Goal: Task Accomplishment & Management: Use online tool/utility

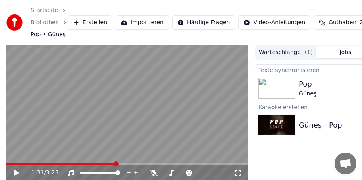
scroll to position [72, 0]
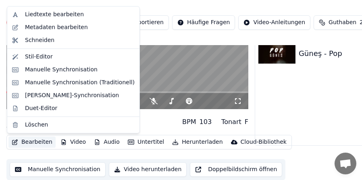
click at [40, 145] on button "Bearbeiten" at bounding box center [31, 142] width 47 height 11
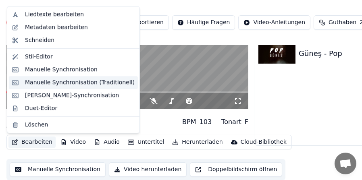
click at [54, 84] on div "Manuelle Synchronisation (Traditionell)" at bounding box center [80, 83] width 110 height 8
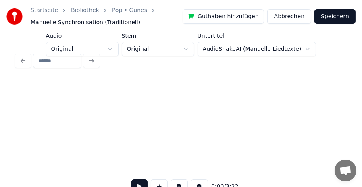
scroll to position [0, 506]
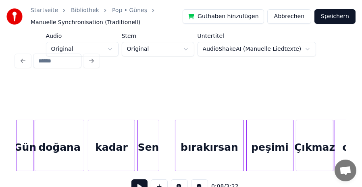
click at [115, 52] on div at bounding box center [181, 61] width 336 height 18
click at [91, 59] on div at bounding box center [181, 61] width 336 height 18
click at [193, 52] on div at bounding box center [181, 61] width 336 height 18
click at [303, 52] on div at bounding box center [181, 61] width 336 height 18
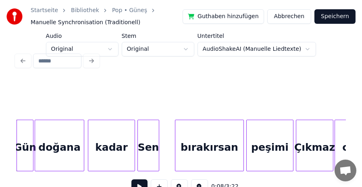
click at [301, 52] on div at bounding box center [181, 61] width 336 height 18
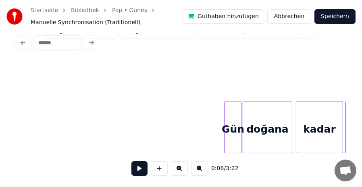
scroll to position [0, 0]
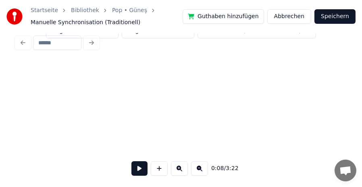
click at [138, 170] on button at bounding box center [139, 168] width 16 height 15
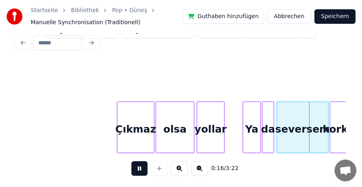
scroll to position [0, 980]
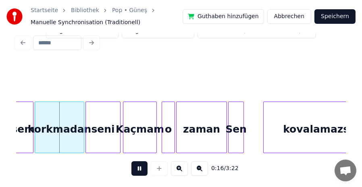
click at [139, 167] on button at bounding box center [139, 168] width 16 height 15
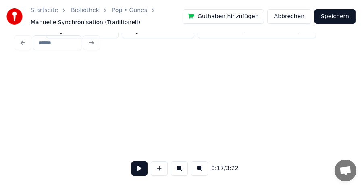
scroll to position [0, 0]
click at [143, 167] on button at bounding box center [139, 168] width 16 height 15
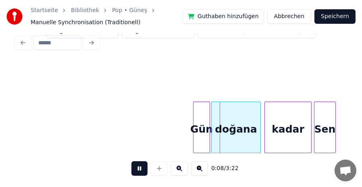
click at [143, 166] on button at bounding box center [139, 168] width 16 height 15
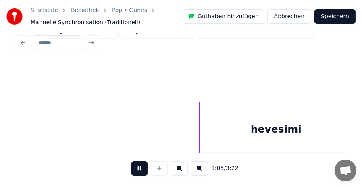
scroll to position [0, 3962]
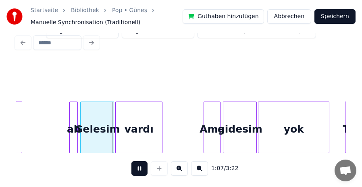
click at [143, 166] on button at bounding box center [139, 168] width 16 height 15
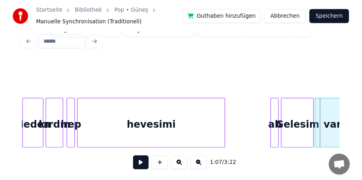
scroll to position [0, 3753]
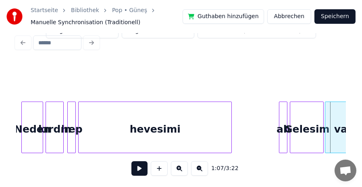
click at [94, 138] on div "hevesimi" at bounding box center [155, 129] width 153 height 55
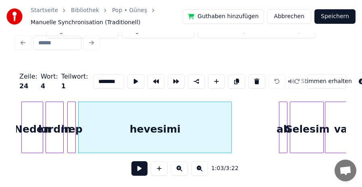
click at [138, 168] on button at bounding box center [139, 168] width 16 height 15
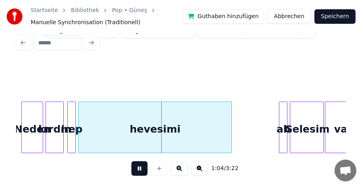
click at [138, 168] on button at bounding box center [139, 168] width 16 height 15
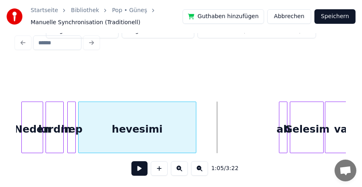
click at [195, 130] on div at bounding box center [194, 127] width 2 height 51
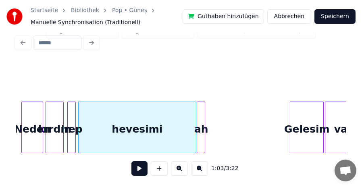
click at [200, 125] on div "ah" at bounding box center [201, 129] width 8 height 55
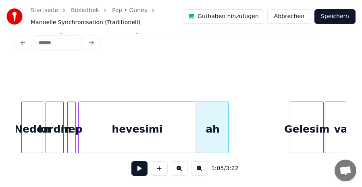
click at [227, 125] on div at bounding box center [227, 127] width 2 height 51
click at [175, 125] on div "hevesimi" at bounding box center [137, 129] width 117 height 55
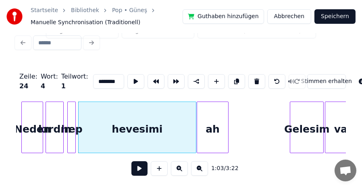
click at [175, 125] on div "hevesimi" at bounding box center [137, 129] width 117 height 55
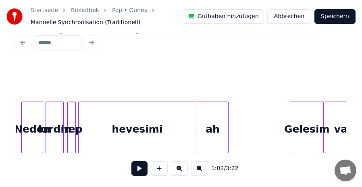
click at [140, 166] on button at bounding box center [139, 168] width 16 height 15
click at [137, 169] on button at bounding box center [139, 168] width 16 height 15
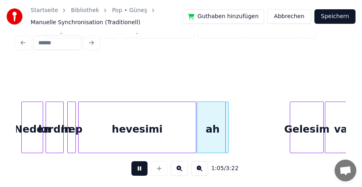
click at [137, 169] on button at bounding box center [139, 168] width 16 height 15
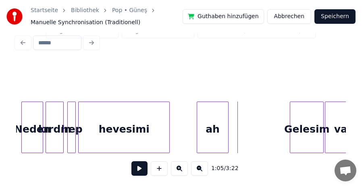
click at [167, 123] on div at bounding box center [168, 127] width 2 height 51
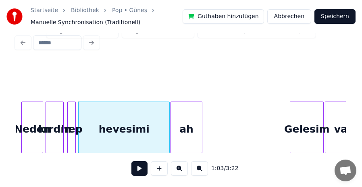
click at [184, 124] on div "ah" at bounding box center [186, 129] width 31 height 55
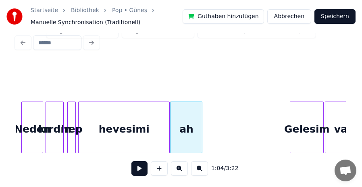
click at [187, 125] on div "ah" at bounding box center [186, 129] width 31 height 55
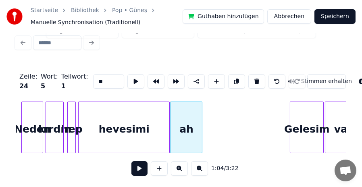
click at [93, 75] on input "**" at bounding box center [108, 81] width 31 height 15
type input "******"
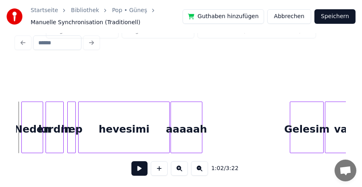
click at [136, 168] on button at bounding box center [139, 168] width 16 height 15
click at [338, 15] on button "Speichern" at bounding box center [334, 16] width 41 height 15
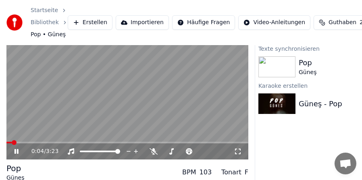
click at [71, 106] on video at bounding box center [127, 92] width 242 height 136
